Goal: Use online tool/utility

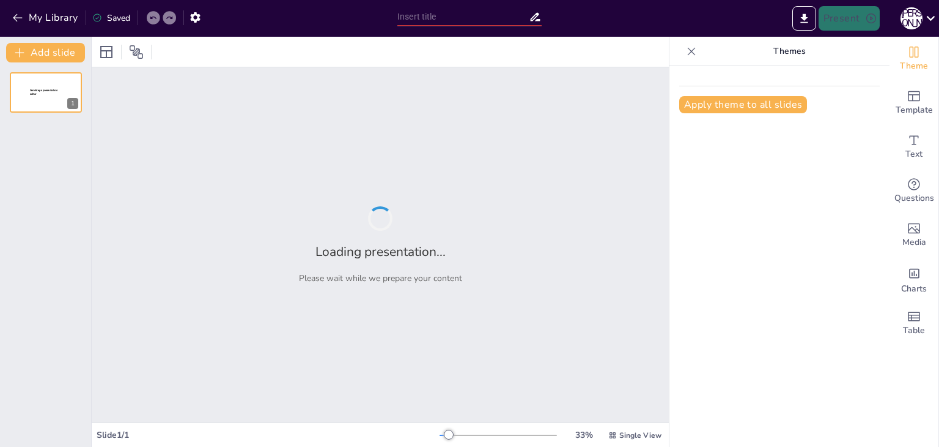
type input "Поширення неметалічних елементів у природі та їх застосування"
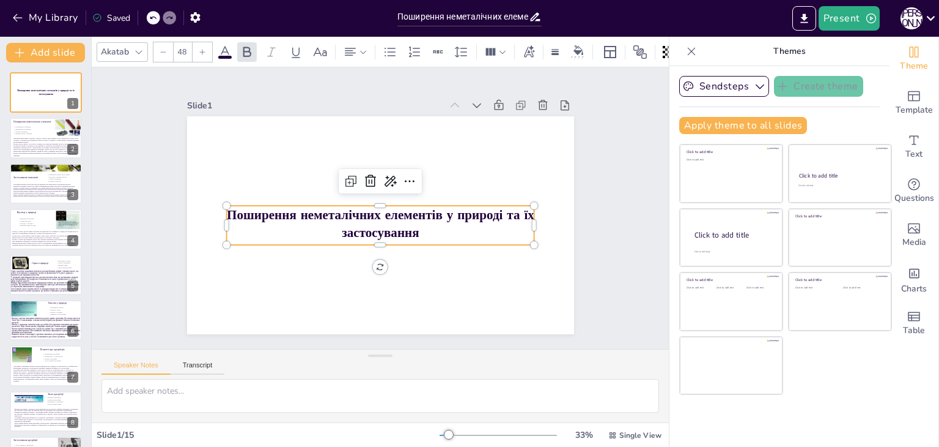
click at [251, 213] on strong "Поширення неметалічних елементів у природі та їх застосування" at bounding box center [382, 218] width 308 height 56
click at [288, 213] on strong "Поширення неметалічних елементів у природі та їх застосування" at bounding box center [385, 204] width 195 height 259
click at [332, 207] on strong "Поширення неметалічних елементів у природі та їх застосування" at bounding box center [372, 209] width 81 height 305
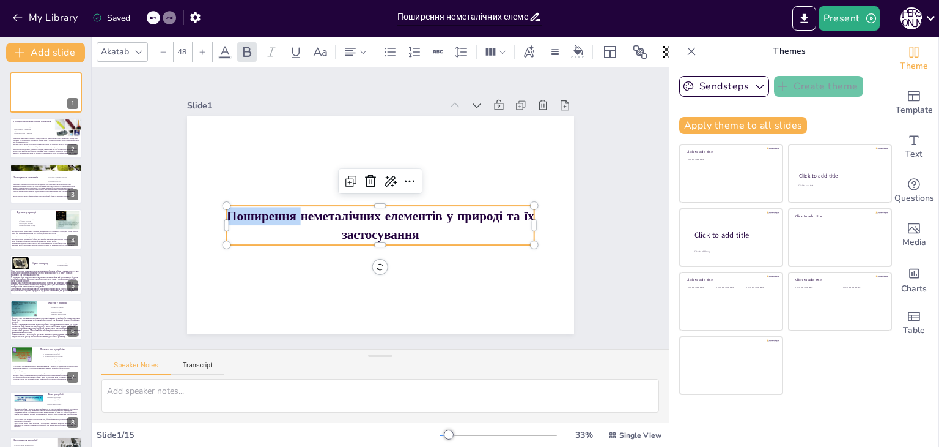
click at [277, 207] on strong "Поширення неметалічних елементів у природі та їх застосування" at bounding box center [386, 203] width 219 height 240
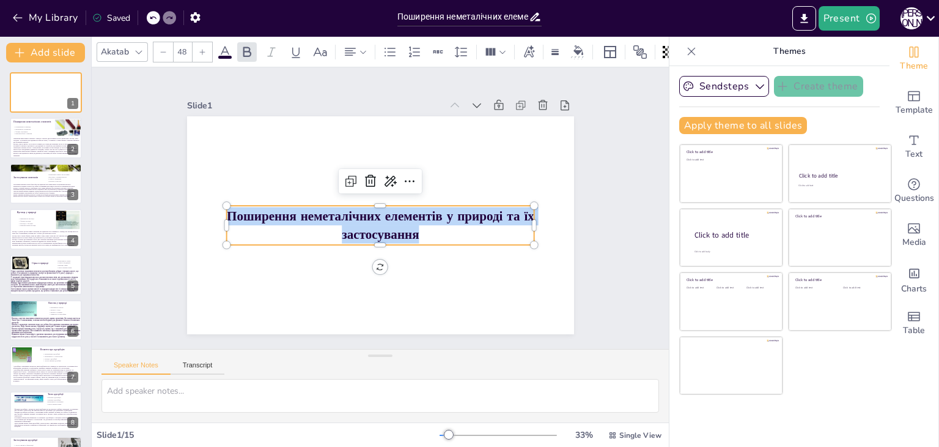
click at [342, 207] on strong "Поширення неметалічних елементів у природі та їх застосування" at bounding box center [370, 207] width 56 height 308
copy strong "Поширення неметалічних елементів у природі та їх застосування"
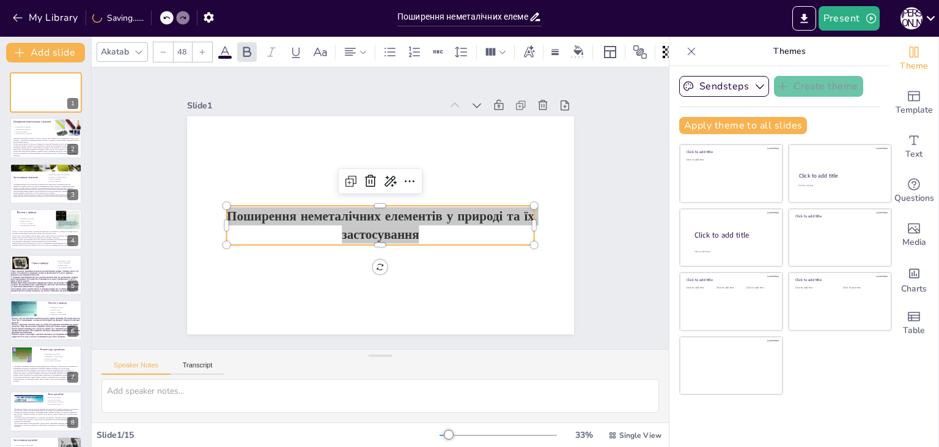
checkbox input "true"
